Goal: Task Accomplishment & Management: Use online tool/utility

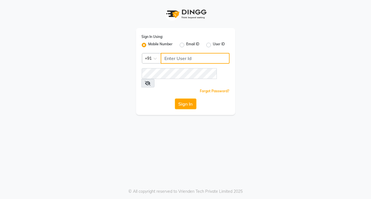
click at [164, 58] on input "Username" at bounding box center [195, 58] width 69 height 11
type input "8355910494"
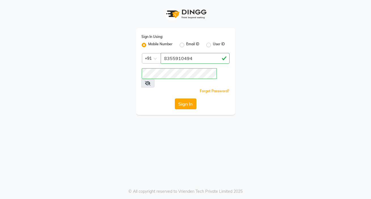
click at [190, 99] on button "Sign In" at bounding box center [186, 104] width 22 height 11
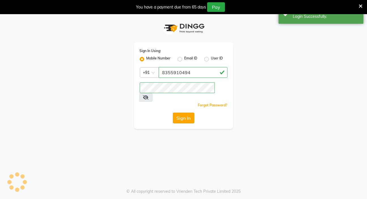
select select "6816"
select select "service"
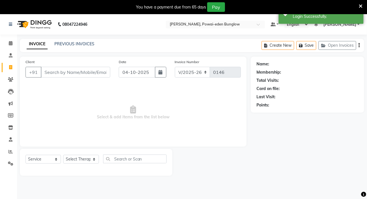
type input "a"
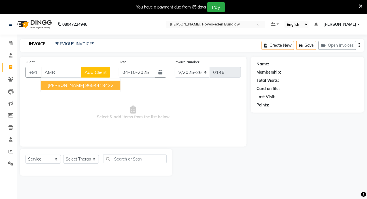
click at [88, 86] on ngb-highlight "9654418422" at bounding box center [99, 86] width 28 height 6
type input "9654418422"
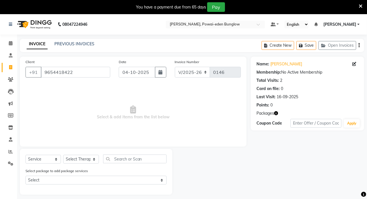
scroll to position [14, 0]
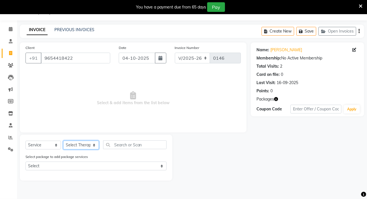
click at [94, 144] on select "Select Therapist [PERSON_NAME] [PERSON_NAME] [PERSON_NAME] Bibina [PERSON_NAME]…" at bounding box center [81, 145] width 36 height 9
select select "87576"
click at [63, 141] on select "Select Therapist [PERSON_NAME] [PERSON_NAME] [PERSON_NAME] Bibina [PERSON_NAME]…" at bounding box center [81, 145] width 36 height 9
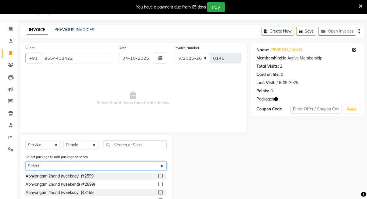
click at [163, 167] on select "Select 6 session@ 3000" at bounding box center [96, 166] width 141 height 9
select select "1: Object"
click at [26, 162] on select "Select 6 session@ 3000" at bounding box center [96, 166] width 141 height 9
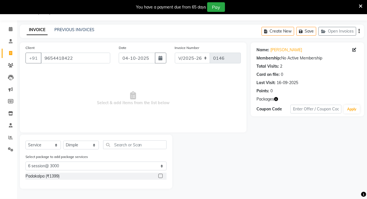
click at [162, 177] on label at bounding box center [161, 176] width 4 height 4
click at [162, 177] on input "checkbox" at bounding box center [161, 177] width 4 height 4
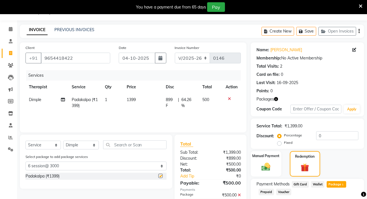
checkbox input "false"
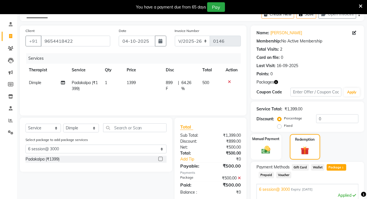
scroll to position [40, 0]
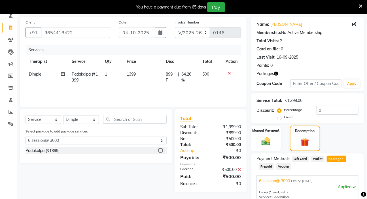
click at [340, 160] on span "Package 1" at bounding box center [337, 159] width 20 height 7
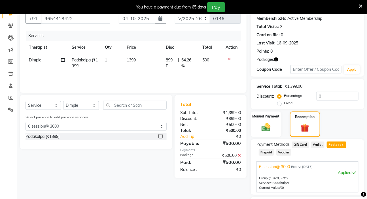
scroll to position [66, 0]
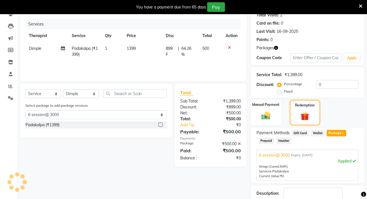
click at [346, 163] on div "Applied" at bounding box center [307, 162] width 97 height 6
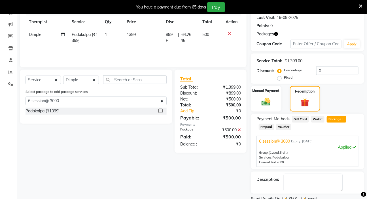
scroll to position [91, 0]
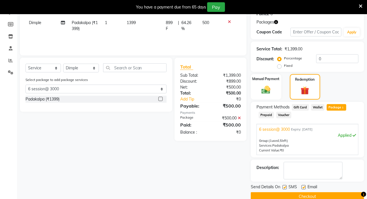
click at [284, 187] on label at bounding box center [285, 187] width 4 height 4
click at [284, 187] on input "checkbox" at bounding box center [285, 188] width 4 height 4
checkbox input "false"
click at [303, 187] on label at bounding box center [304, 187] width 4 height 4
click at [303, 187] on input "checkbox" at bounding box center [304, 188] width 4 height 4
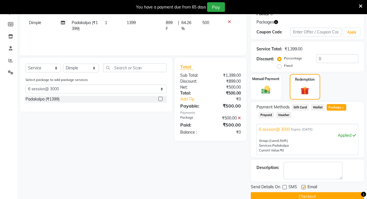
checkbox input "false"
click at [312, 197] on button "Checkout" at bounding box center [307, 197] width 113 height 9
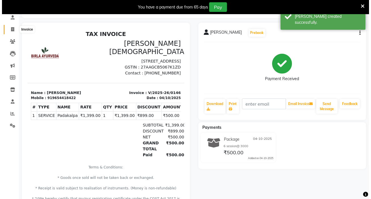
scroll to position [38, 0]
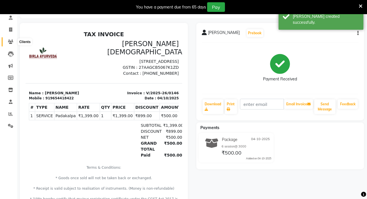
click at [9, 40] on icon at bounding box center [10, 42] width 5 height 4
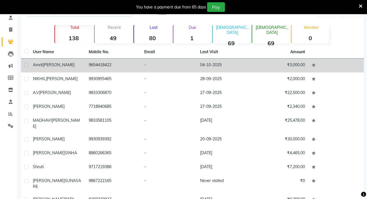
click at [211, 67] on td "04-10-2025" at bounding box center [225, 66] width 56 height 14
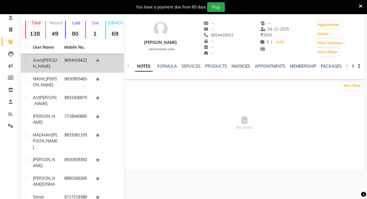
click at [238, 66] on link "INVOICES" at bounding box center [241, 66] width 19 height 5
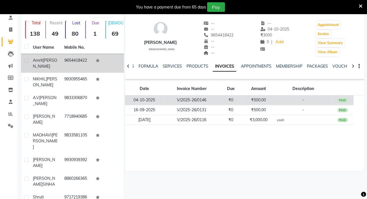
click at [140, 101] on td "04-10-2025" at bounding box center [144, 101] width 39 height 10
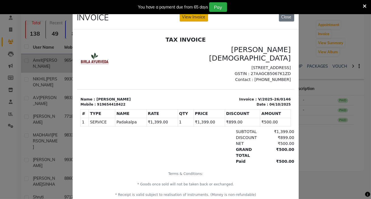
click at [191, 18] on button "View Invoice" at bounding box center [194, 17] width 28 height 9
